Goal: Information Seeking & Learning: Learn about a topic

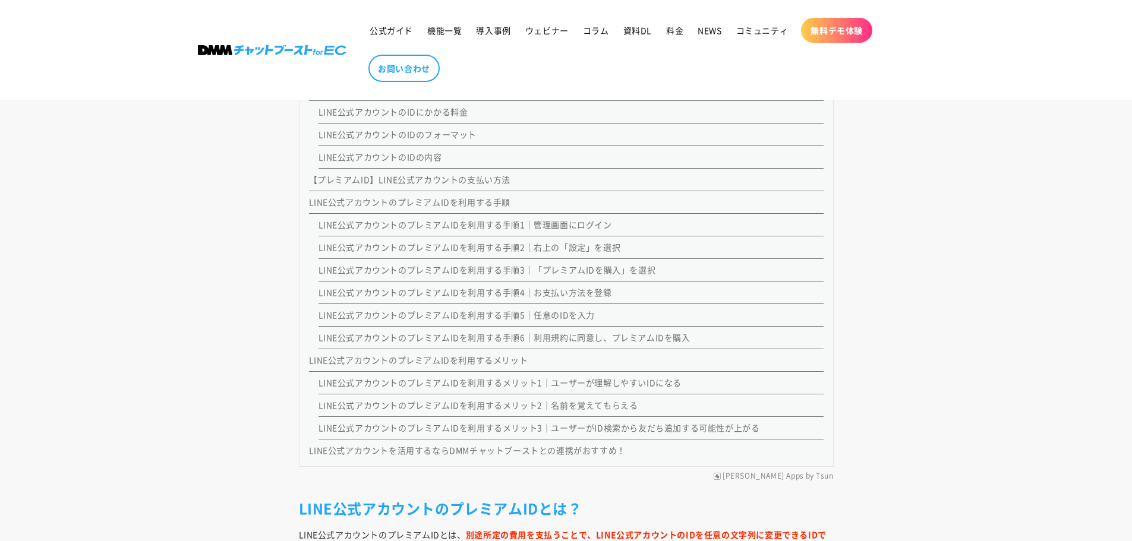
scroll to position [1367, 0]
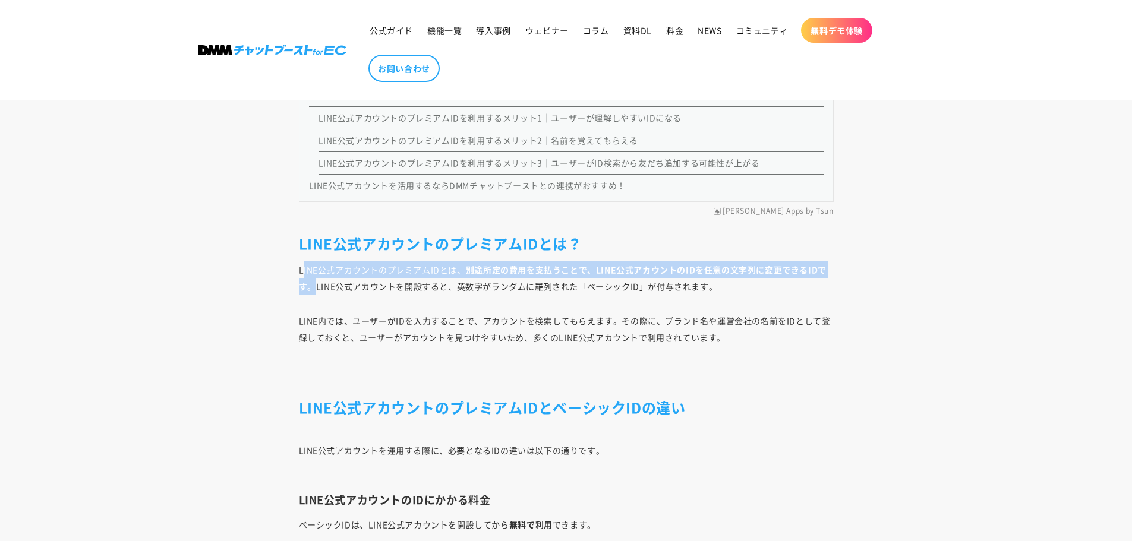
drag, startPoint x: 304, startPoint y: 269, endPoint x: 317, endPoint y: 284, distance: 20.2
click at [317, 284] on p "LINE公式アカウントのプレミアムIDとは、 別途所定の費用を支払うことで、LINE公式アカウントのIDを任意の文字列に変更できるIDです。 LINE公式アカ…" at bounding box center [566, 278] width 535 height 33
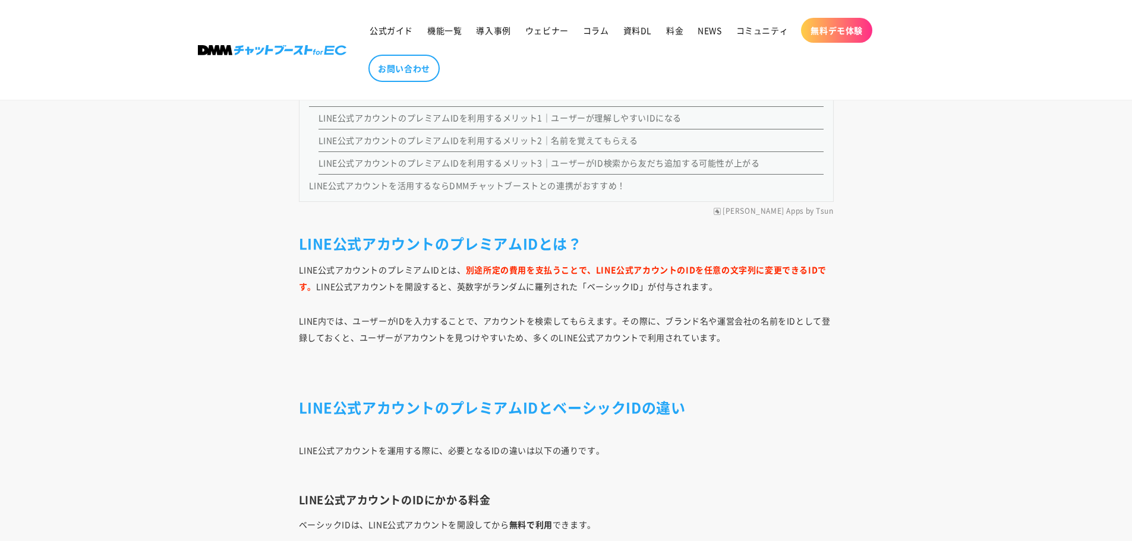
click at [319, 288] on p "LINE公式アカウントのプレミアムIDとは、 別途所定の費用を支払うことで、LINE公式アカウントのIDを任意の文字列に変更できるIDです。 LINE公式アカ…" at bounding box center [566, 278] width 535 height 33
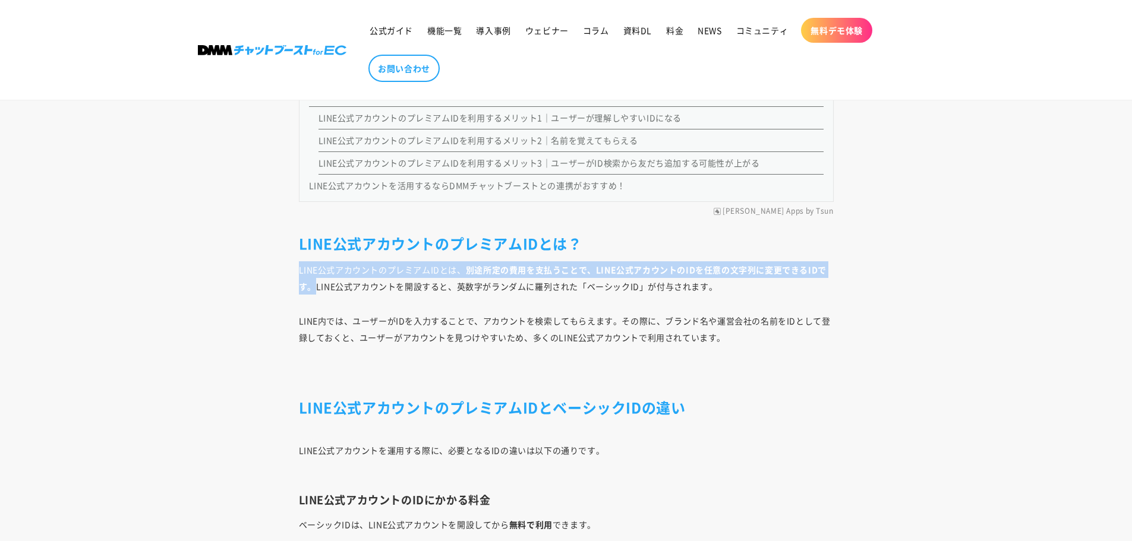
drag, startPoint x: 317, startPoint y: 286, endPoint x: 294, endPoint y: 270, distance: 28.2
copy p "LINE公式アカウントのプレミアムIDとは、 別途所定の費用を支払うことで、LINE公式アカウントのIDを任意の文字列に変更できるIDです。"
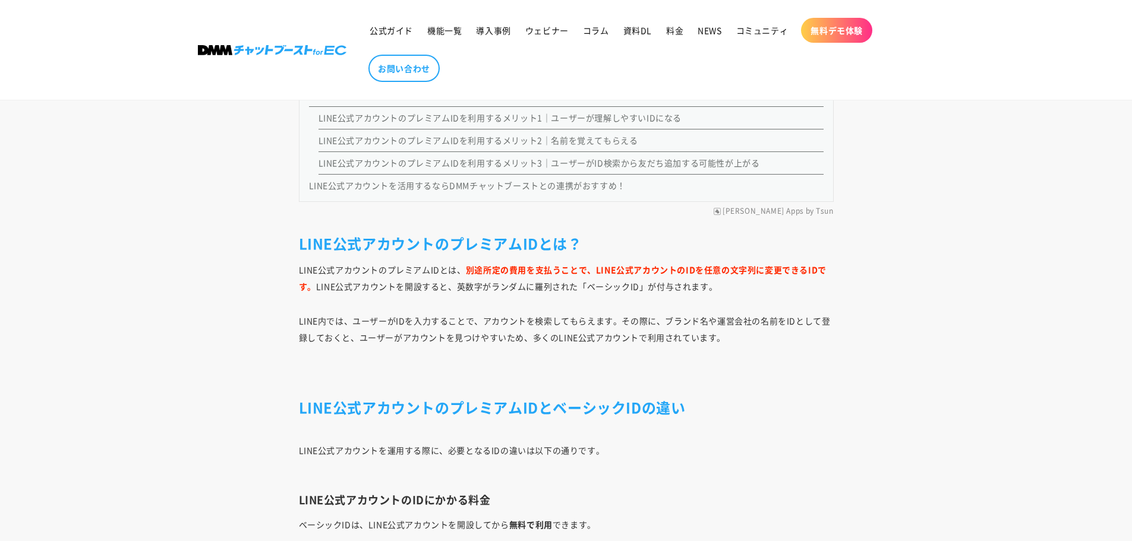
click at [458, 338] on p "LINE内では、ユーザーがIDを入力することで、アカウントを検索してもらえます。その際に、ブランド名や運営会社の名前をIDとして登録しておくと、ユーザーがアカ…" at bounding box center [566, 329] width 535 height 33
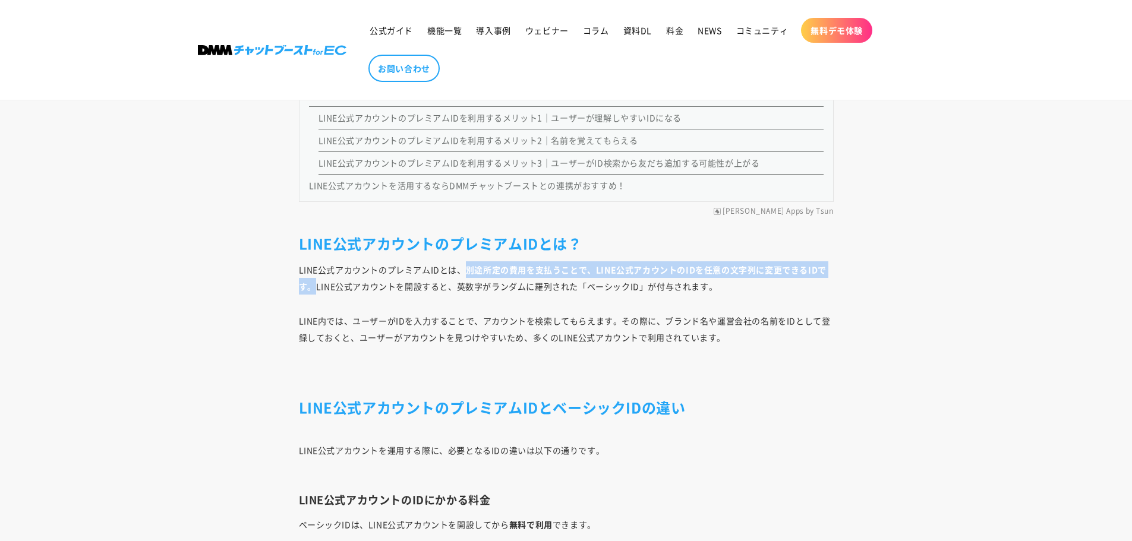
drag, startPoint x: 316, startPoint y: 282, endPoint x: 464, endPoint y: 266, distance: 148.8
click at [464, 266] on p "LINE公式アカウントのプレミアムIDとは、 別途所定の費用を支払うことで、LINE公式アカウントのIDを任意の文字列に変更できるIDです。 LINE公式アカ…" at bounding box center [566, 278] width 535 height 33
copy strong "別途所定の費用を支払うことで、LINE公式アカウントのIDを任意の文字列に変更できるIDです。"
